Goal: Communication & Community: Connect with others

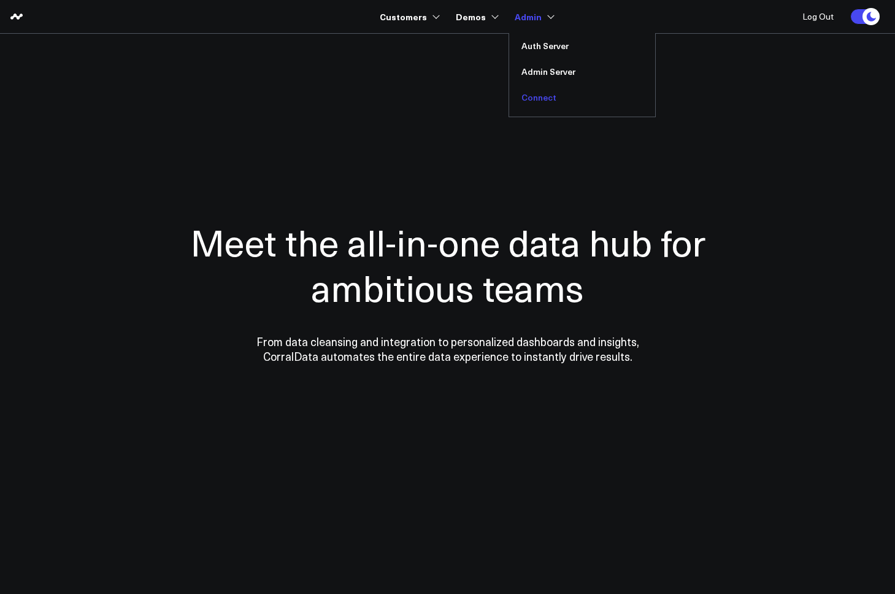
click at [549, 98] on link "Connect" at bounding box center [582, 98] width 146 height 26
click at [530, 103] on link "Connect" at bounding box center [582, 98] width 146 height 26
